Goal: Contribute content

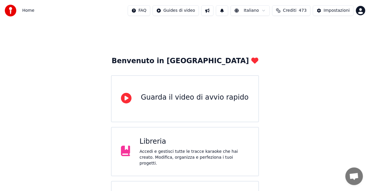
scroll to position [37, 0]
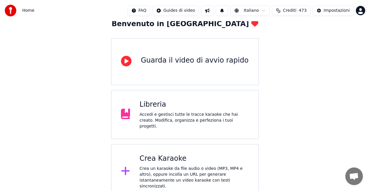
click at [185, 116] on div "Accedi e gestisci tutte le tracce karaoke che hai creato. Modifica, organizza e…" at bounding box center [195, 120] width 110 height 18
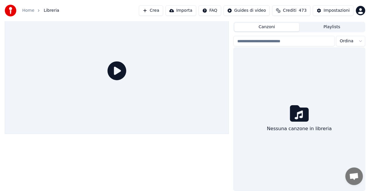
scroll to position [13, 0]
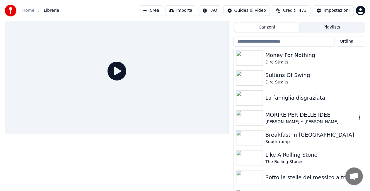
click at [251, 117] on img at bounding box center [249, 117] width 27 height 15
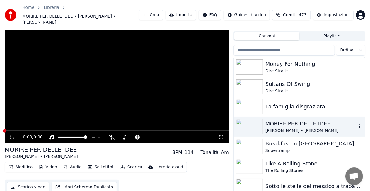
scroll to position [22, 0]
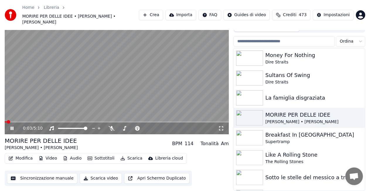
click at [7, 121] on span at bounding box center [6, 121] width 2 height 1
click at [221, 128] on icon at bounding box center [222, 128] width 6 height 5
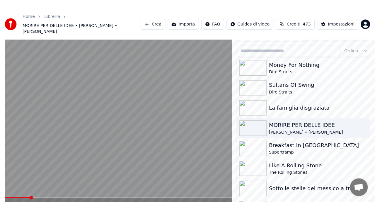
scroll to position [11, 0]
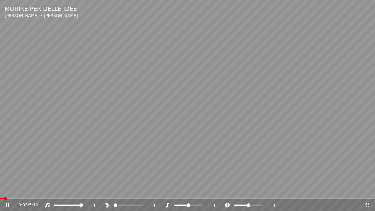
click at [4, 190] on span at bounding box center [2, 198] width 4 height 1
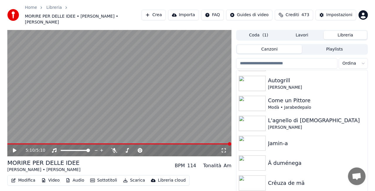
scroll to position [22, 0]
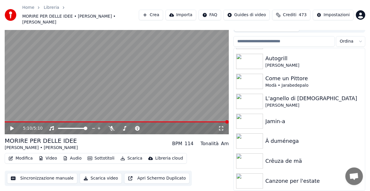
click at [145, 17] on button "Crea" at bounding box center [151, 15] width 24 height 11
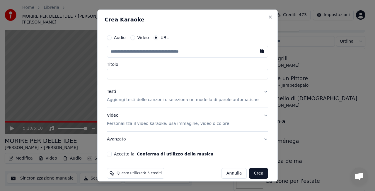
type input "**********"
click at [170, 100] on p "Aggiungi testi delle canzoni o seleziona un modello di parole automatiche" at bounding box center [183, 100] width 152 height 6
type input "**********"
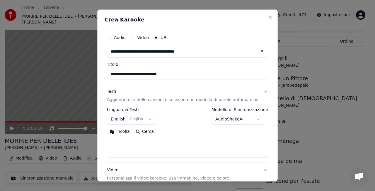
click at [152, 146] on textarea at bounding box center [187, 147] width 161 height 19
paste textarea "**********"
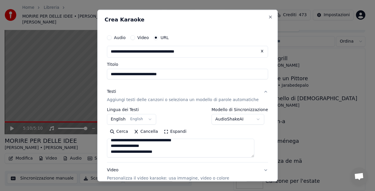
scroll to position [61, 0]
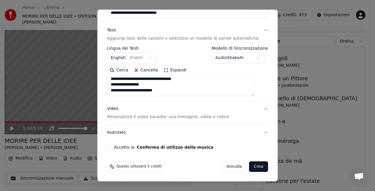
type textarea "**********"
click at [112, 147] on button "Accetto la Conferma di utilizzo della musica" at bounding box center [109, 147] width 5 height 5
click at [250, 166] on button "Crea" at bounding box center [259, 166] width 19 height 11
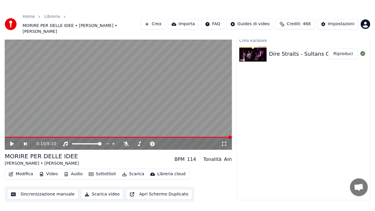
scroll to position [0, 0]
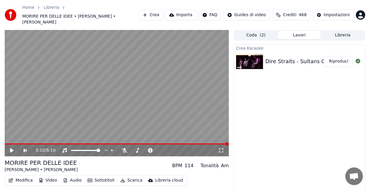
click at [256, 60] on img at bounding box center [249, 61] width 27 height 15
click at [253, 62] on img at bounding box center [249, 61] width 27 height 15
click at [344, 59] on button "Riproduci" at bounding box center [338, 61] width 29 height 11
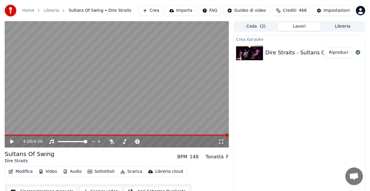
click at [307, 28] on button "Lavori" at bounding box center [299, 26] width 43 height 9
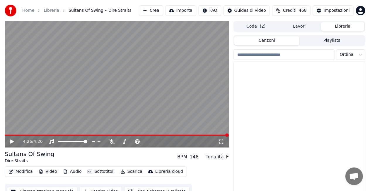
click at [338, 26] on button "Libreria" at bounding box center [342, 26] width 43 height 9
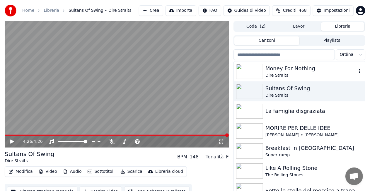
click at [256, 73] on img at bounding box center [249, 71] width 27 height 15
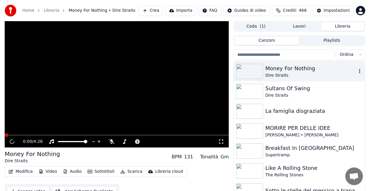
click at [256, 73] on img at bounding box center [249, 71] width 27 height 15
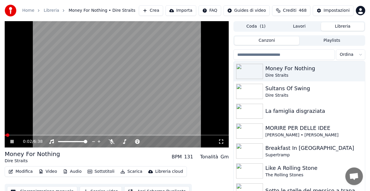
click at [223, 142] on icon at bounding box center [222, 141] width 6 height 5
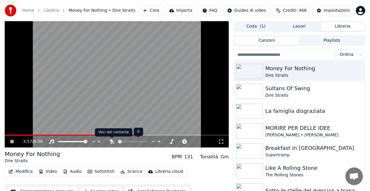
click at [112, 140] on icon at bounding box center [112, 141] width 6 height 5
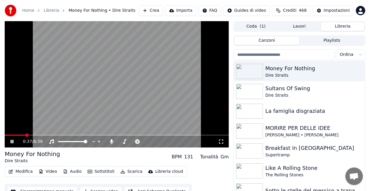
click at [25, 135] on span at bounding box center [15, 134] width 21 height 1
click at [37, 134] on span at bounding box center [21, 134] width 33 height 1
click at [255, 70] on img at bounding box center [249, 71] width 27 height 15
click at [12, 139] on icon at bounding box center [15, 141] width 13 height 5
click at [222, 142] on icon at bounding box center [222, 141] width 6 height 5
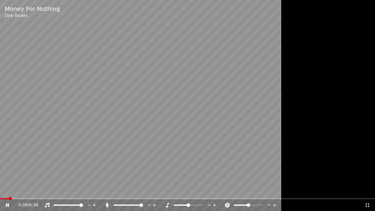
click at [189, 190] on span at bounding box center [189, 206] width 4 height 4
click at [192, 190] on video at bounding box center [187, 105] width 375 height 211
click at [180, 187] on video at bounding box center [187, 105] width 375 height 211
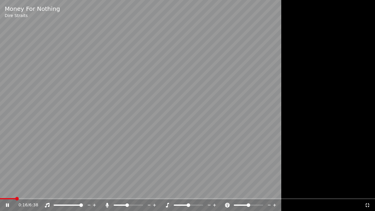
click at [127, 190] on span at bounding box center [120, 205] width 13 height 1
click at [15, 190] on span at bounding box center [7, 198] width 15 height 1
click at [14, 190] on span at bounding box center [7, 198] width 14 height 1
click at [66, 190] on span at bounding box center [33, 198] width 66 height 1
